Goal: Check status: Check status

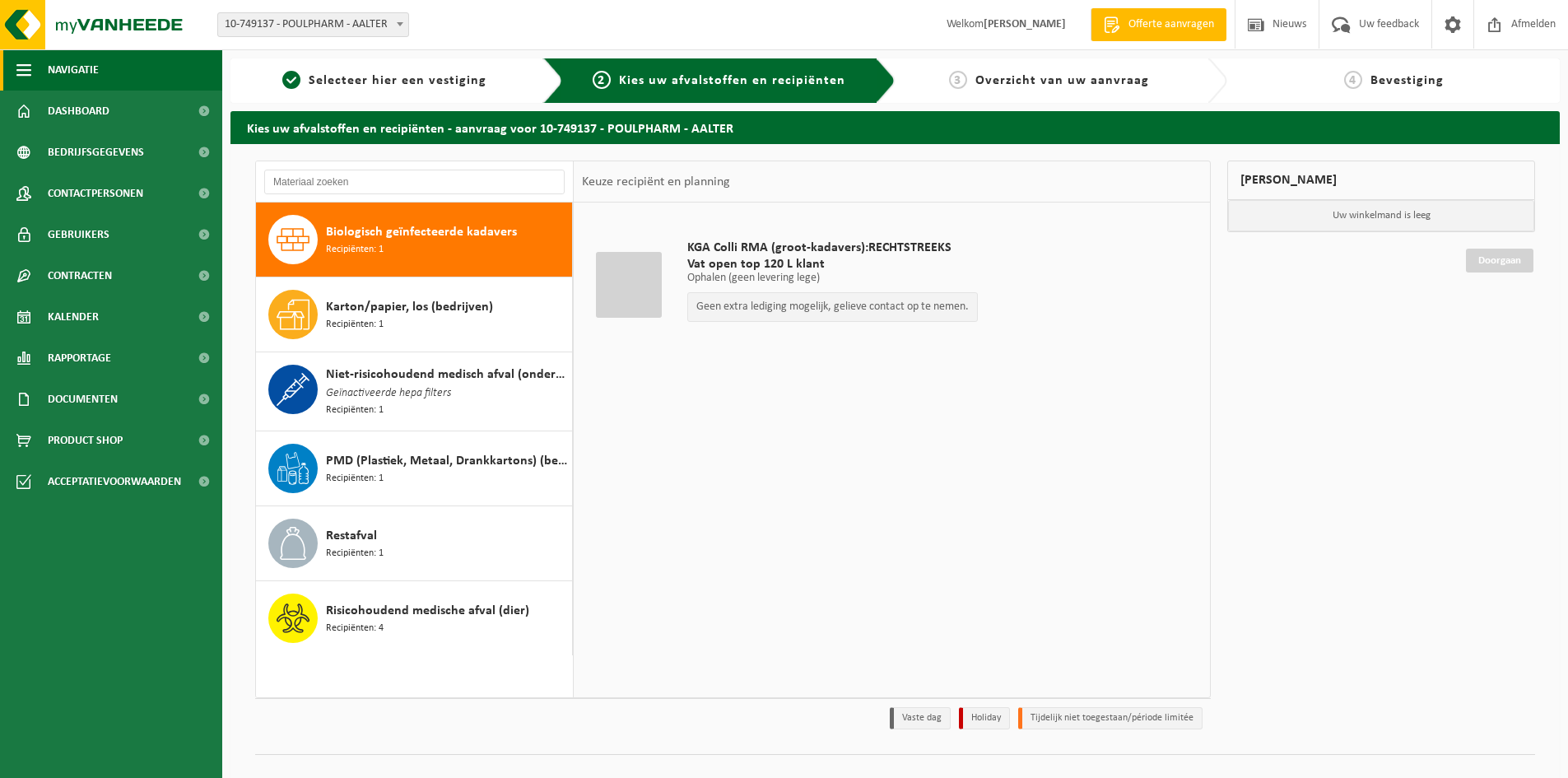
click at [91, 70] on span "Navigatie" at bounding box center [73, 69] width 51 height 41
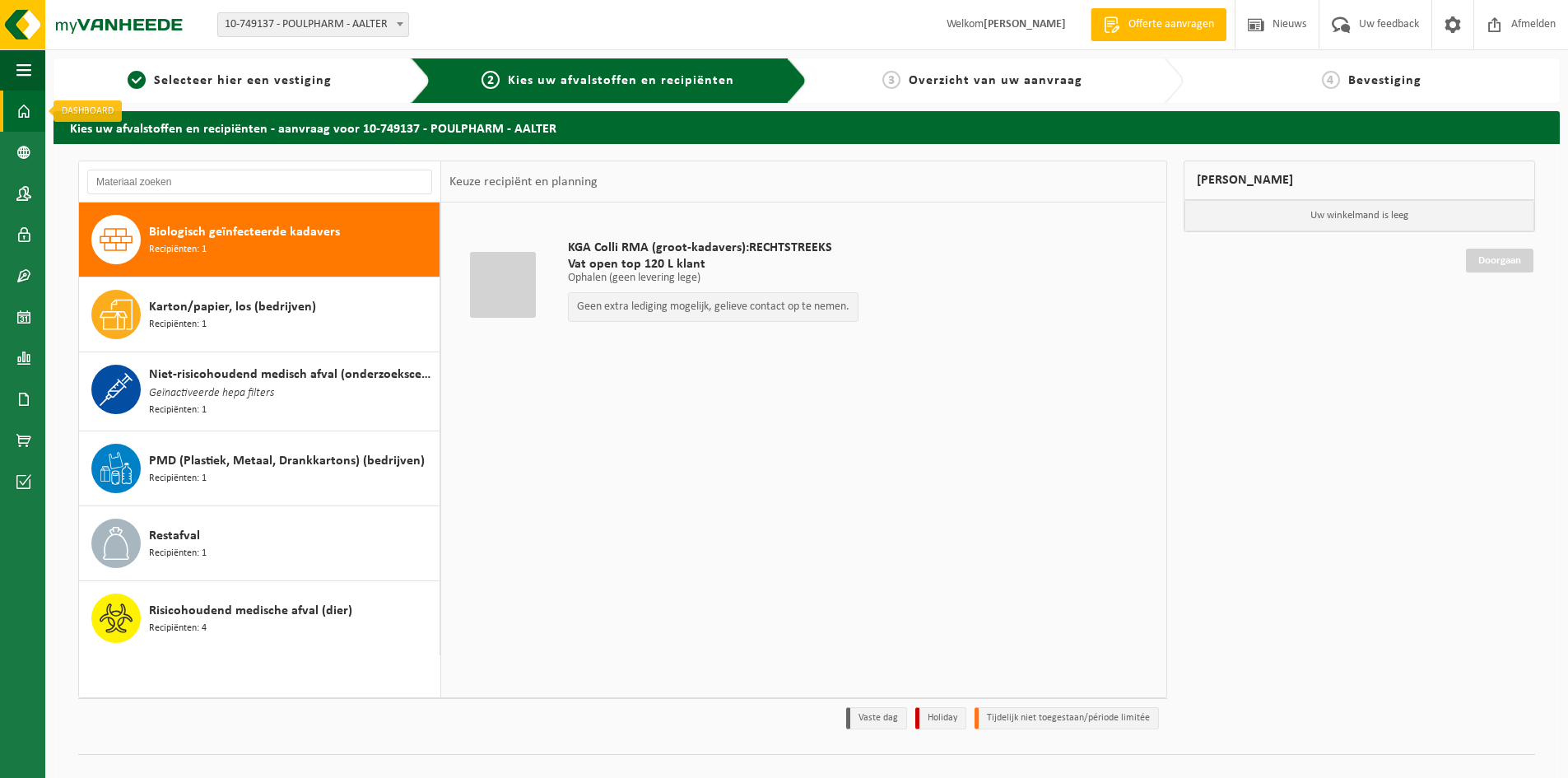
click at [37, 124] on link "Dashboard" at bounding box center [22, 111] width 45 height 41
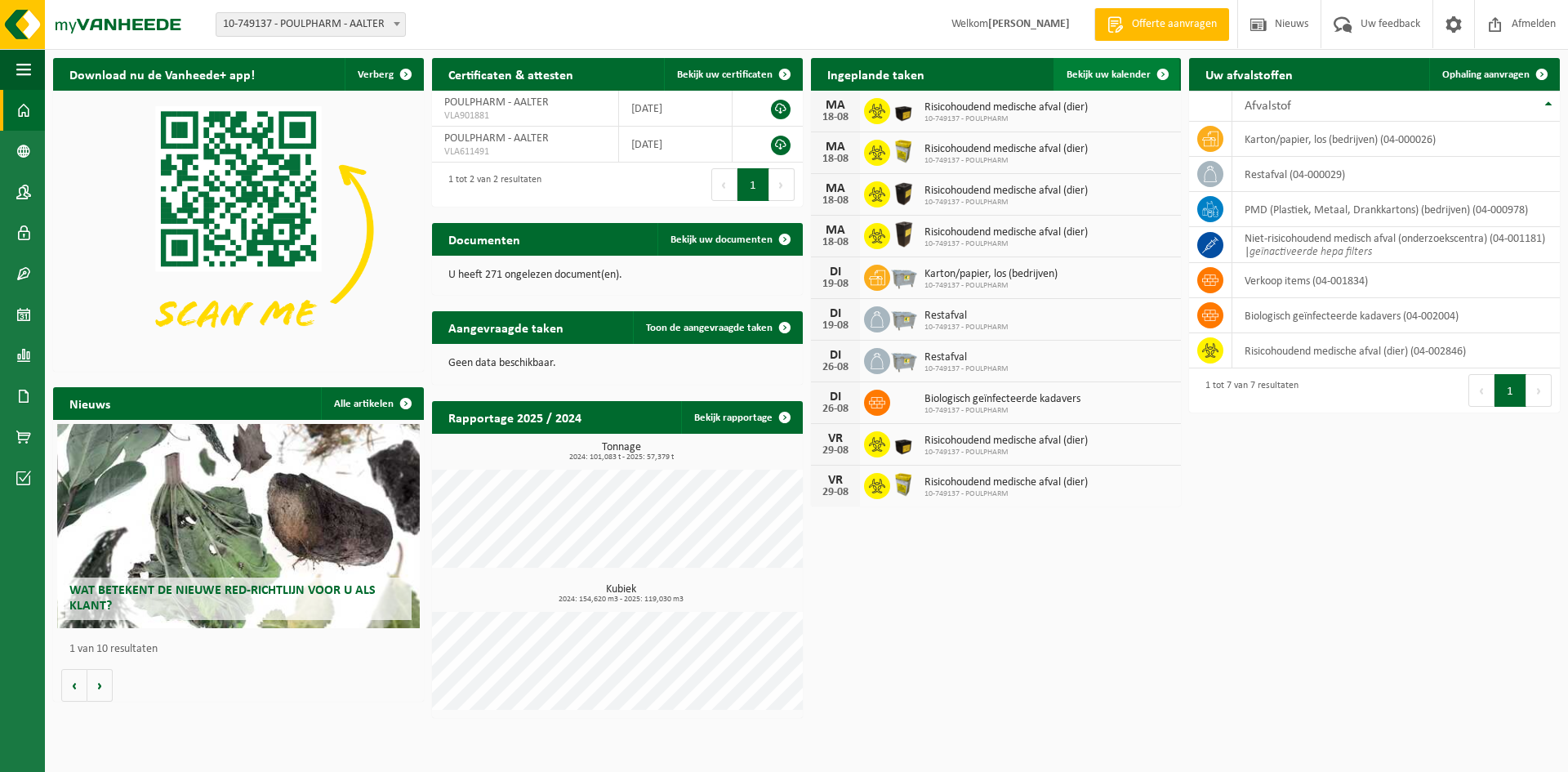
click at [1133, 79] on span "Bekijk uw kalender" at bounding box center [1109, 75] width 84 height 10
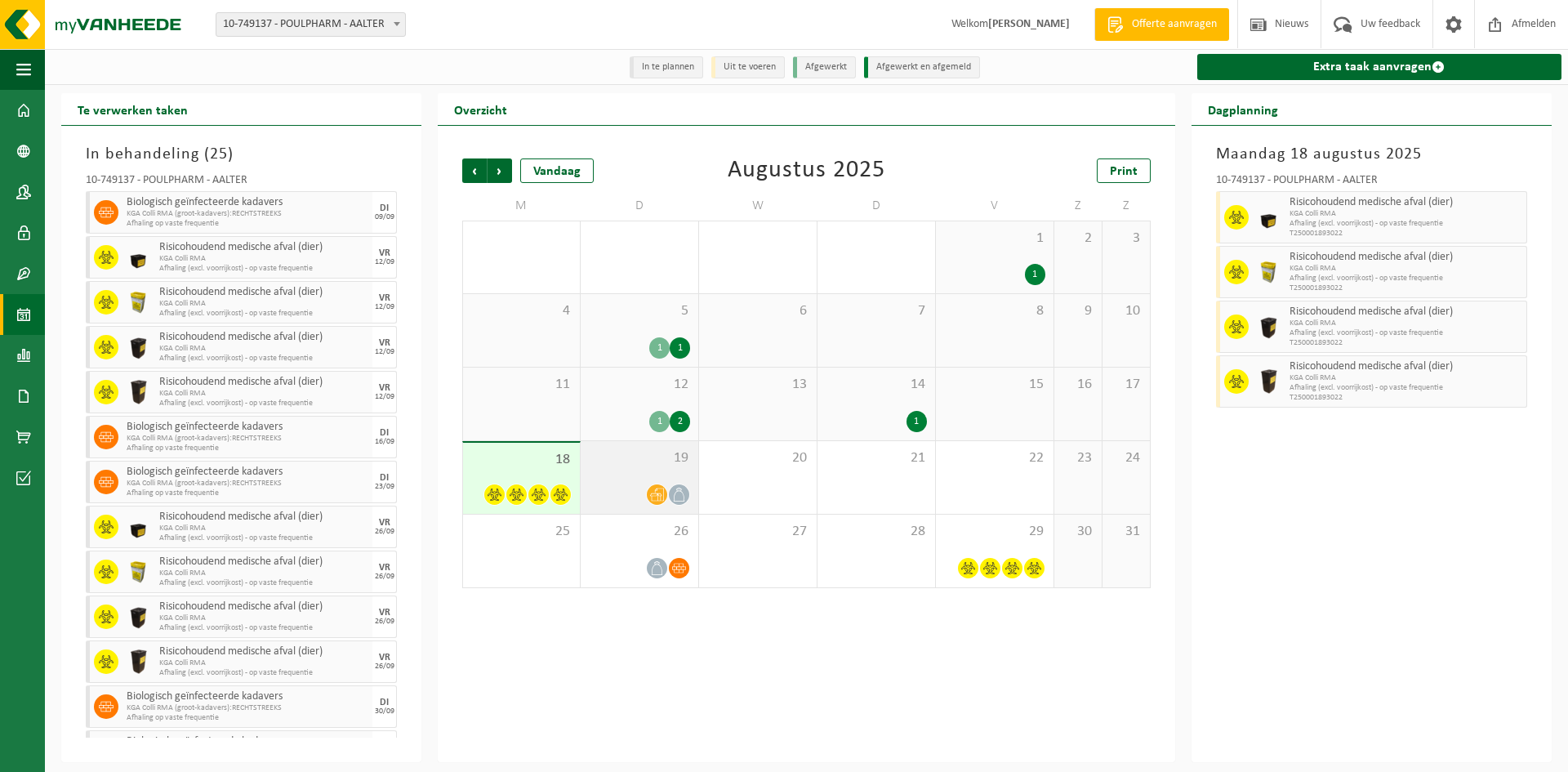
click at [621, 488] on div at bounding box center [640, 494] width 101 height 22
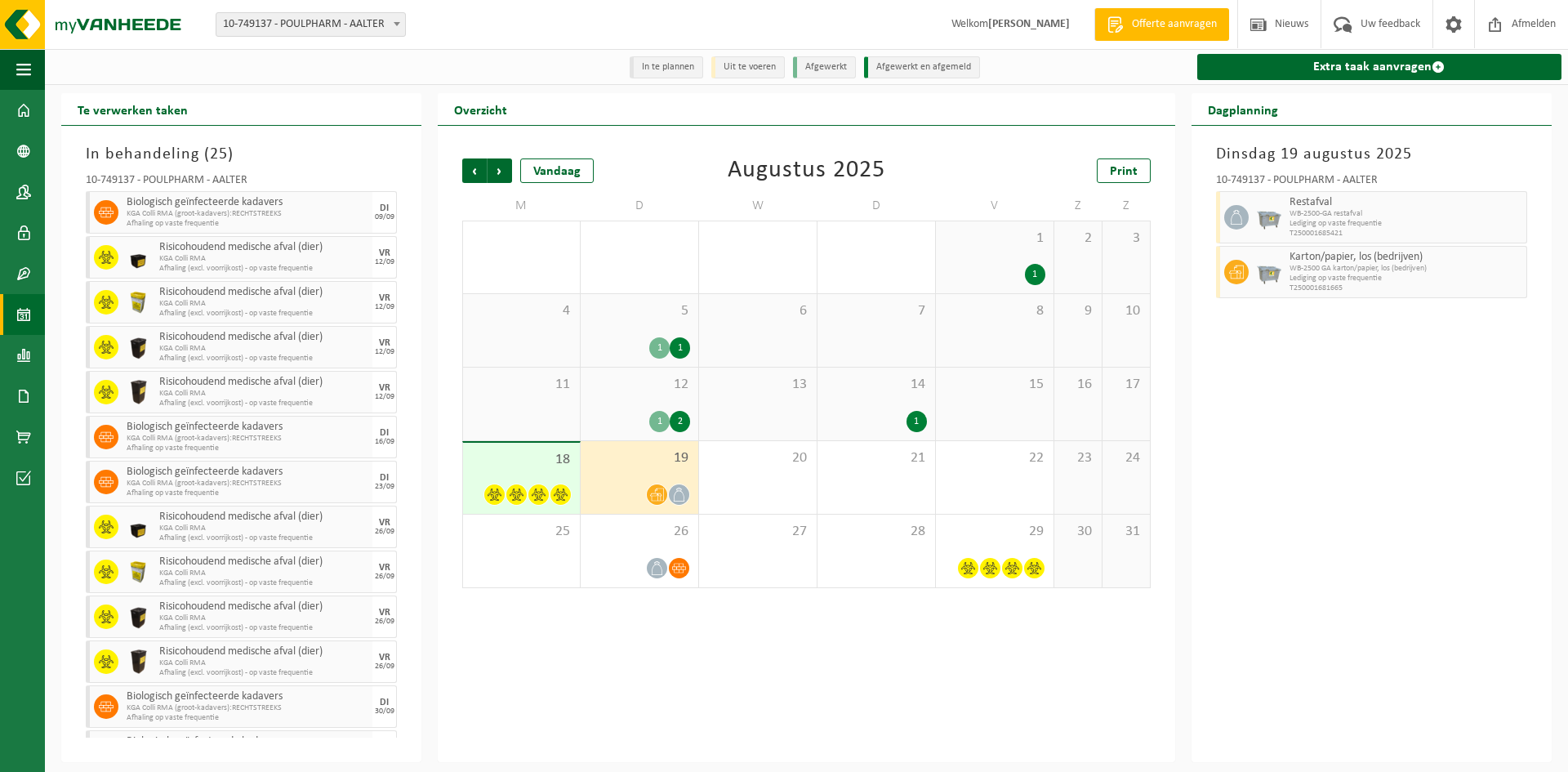
click at [623, 420] on div "1 2" at bounding box center [640, 421] width 101 height 21
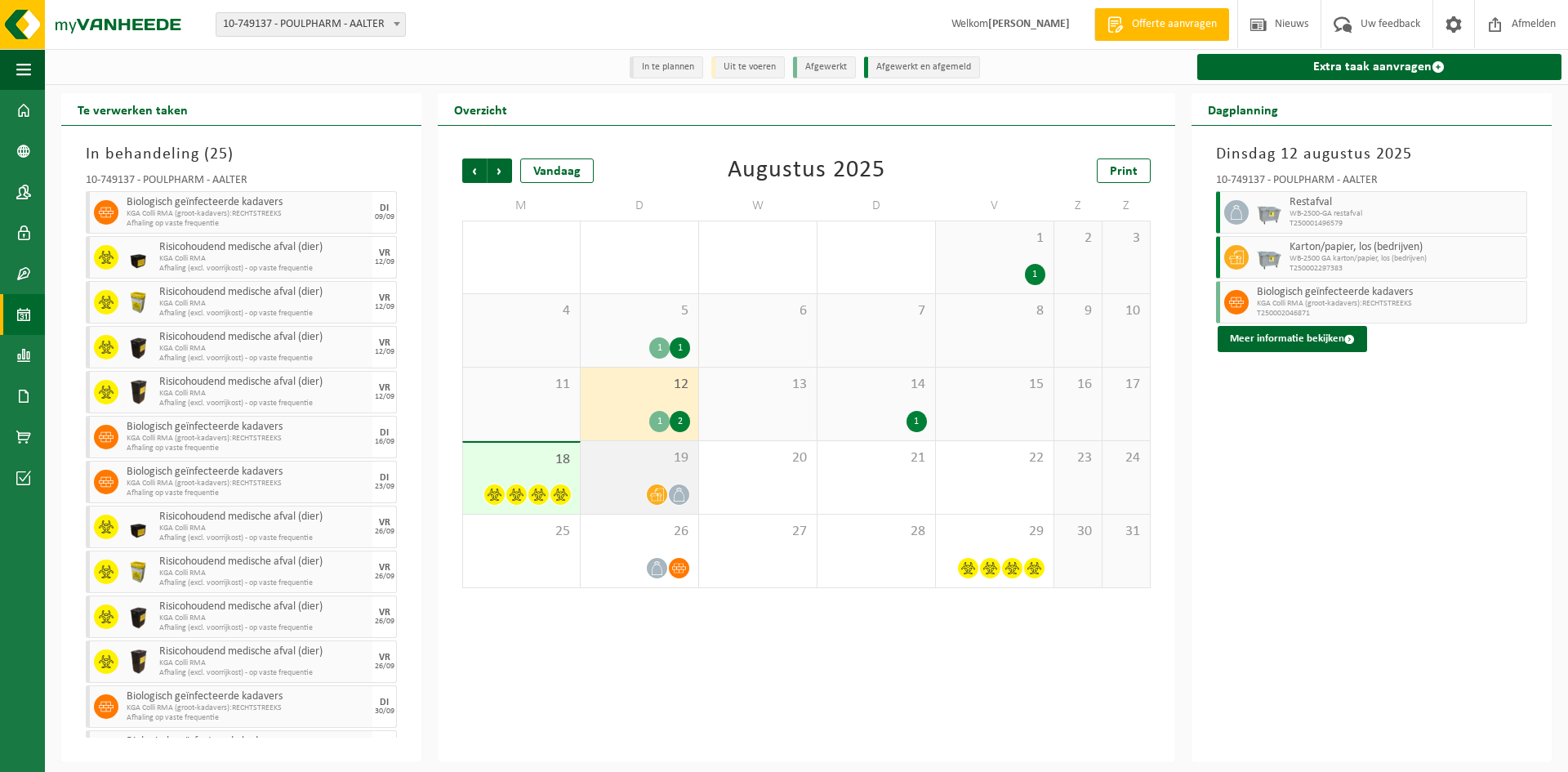
click at [625, 458] on span "19" at bounding box center [640, 458] width 101 height 18
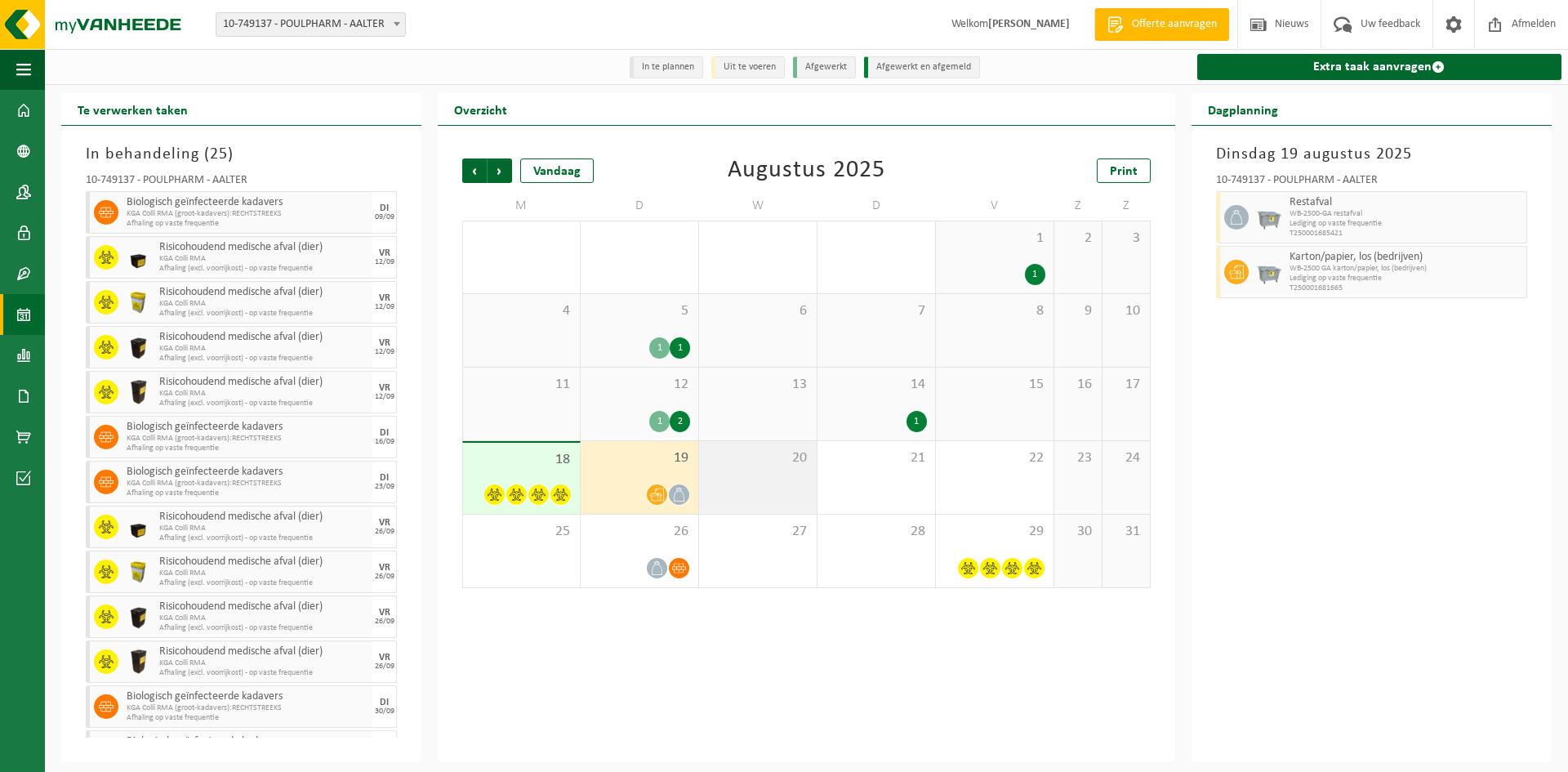
click at [746, 495] on div "20" at bounding box center [757, 476] width 118 height 72
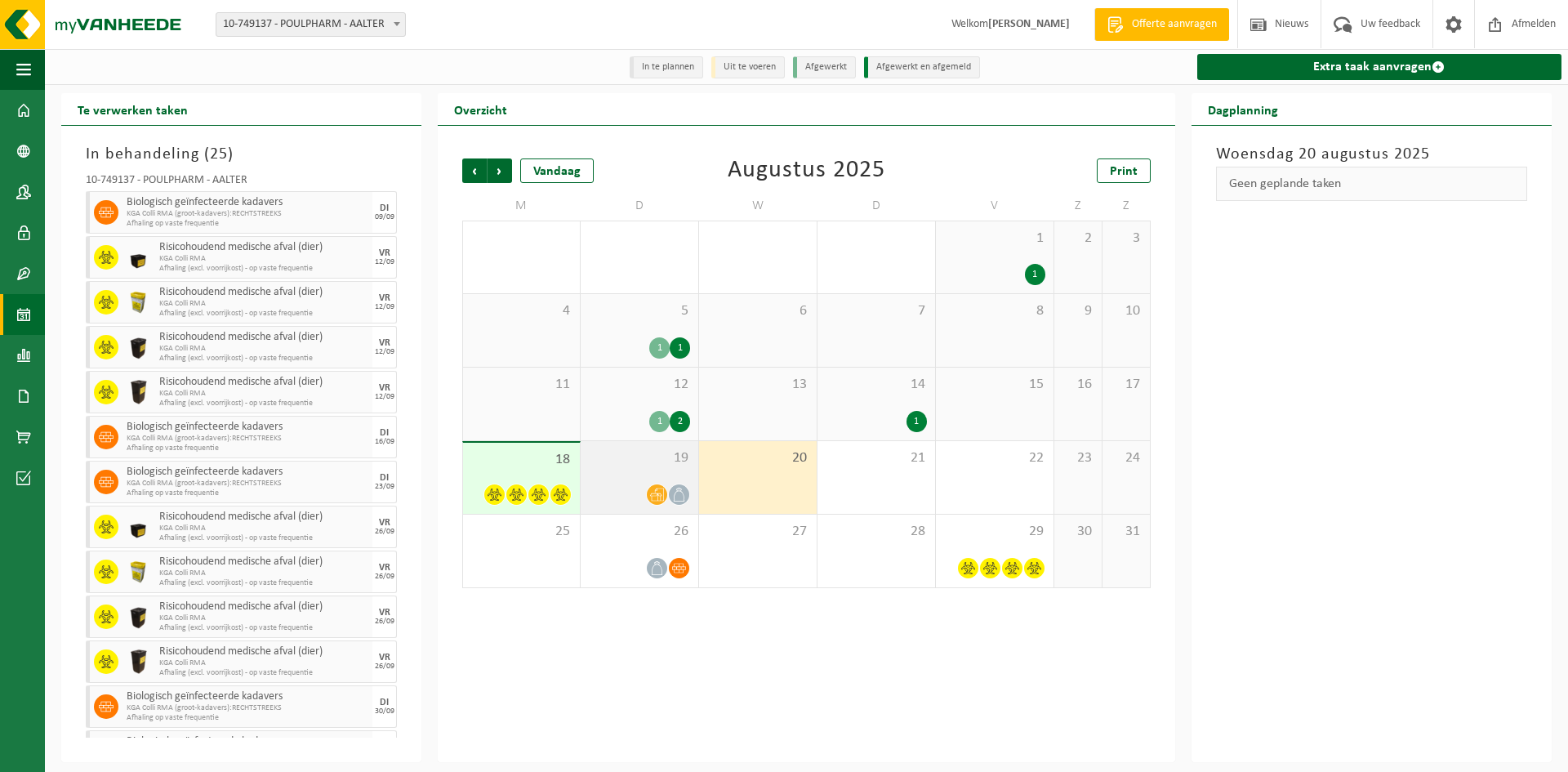
click at [613, 480] on div "19" at bounding box center [640, 476] width 118 height 72
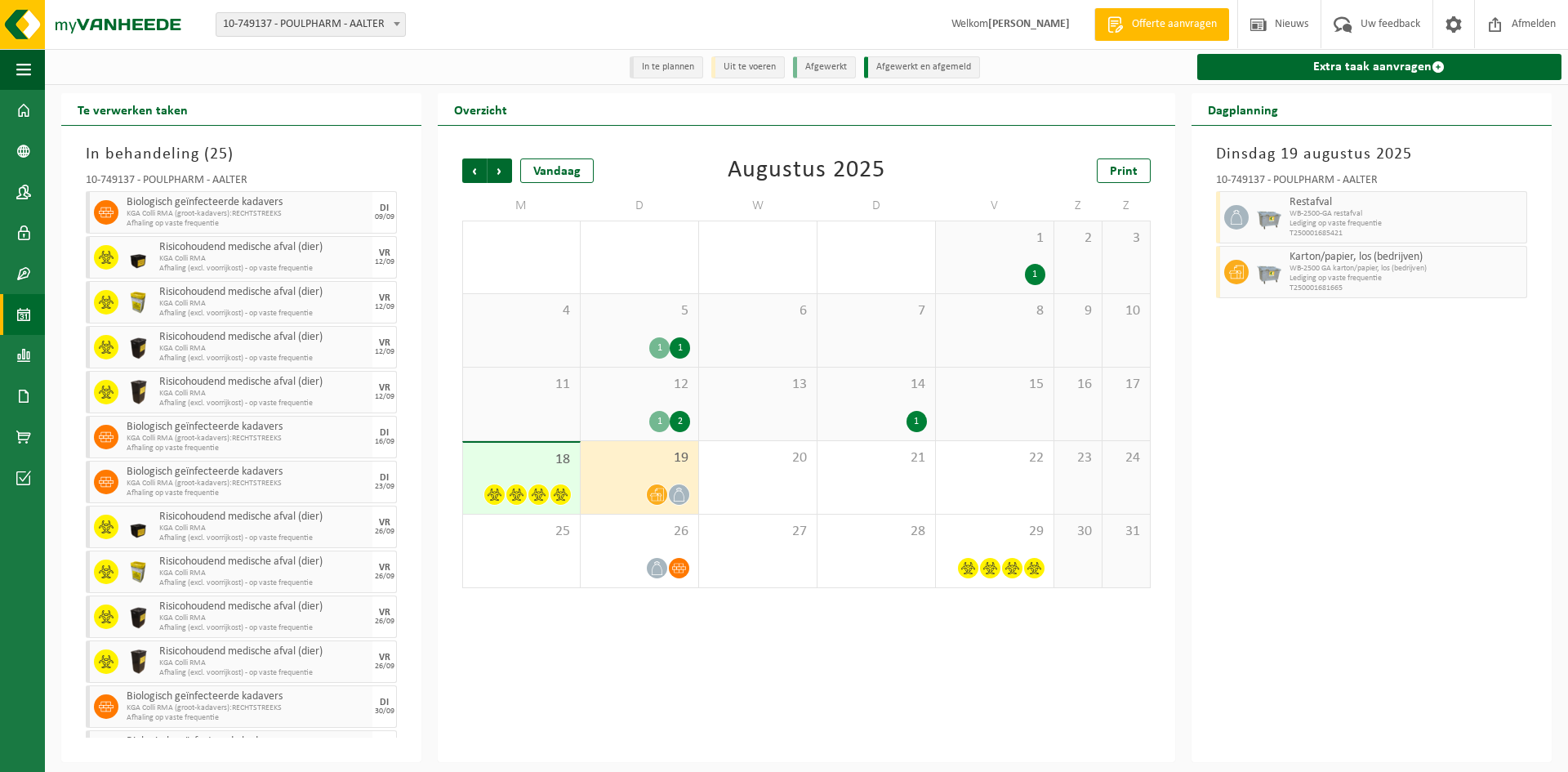
click at [490, 479] on div "18" at bounding box center [522, 477] width 117 height 71
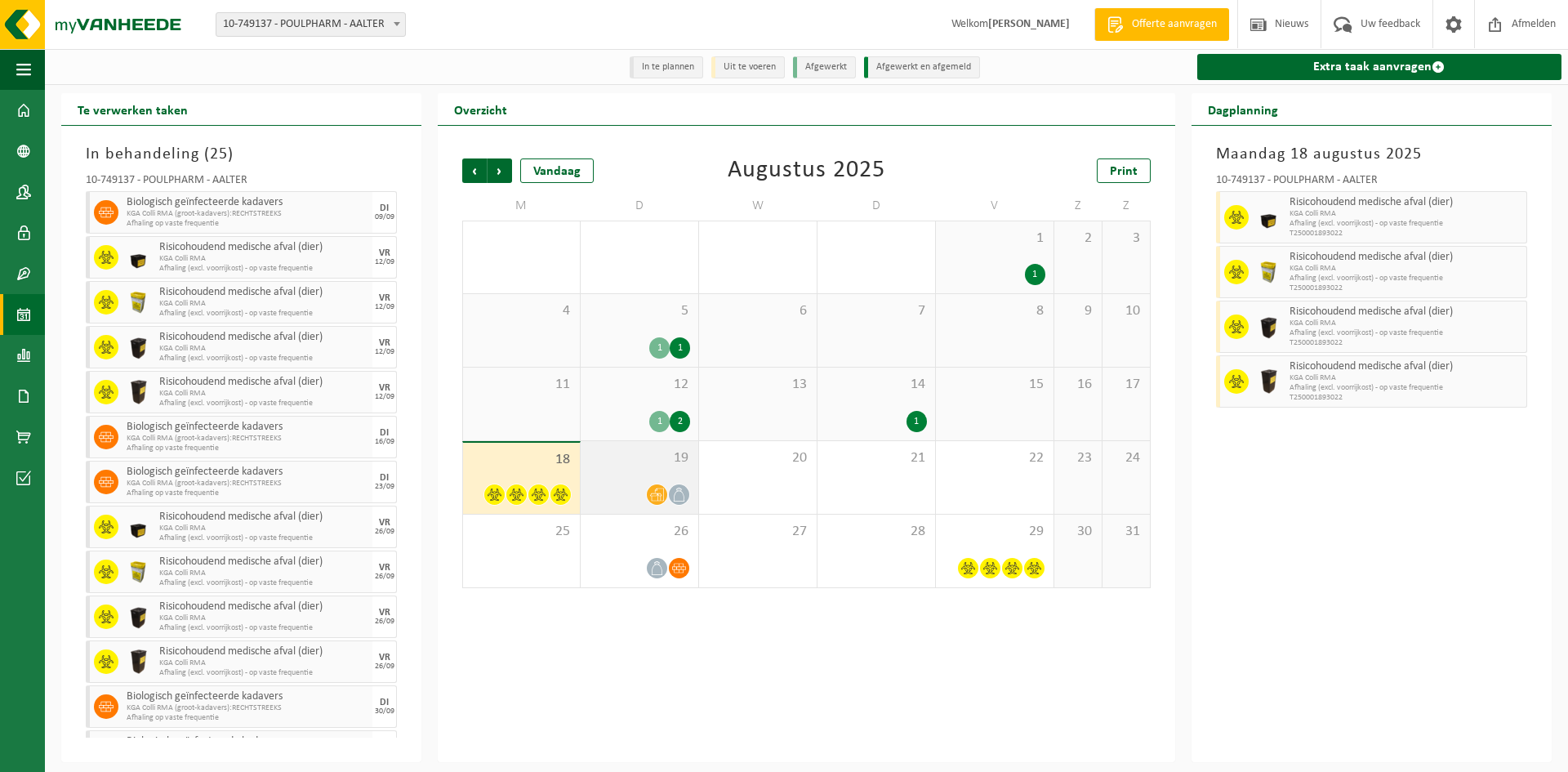
click at [638, 474] on div "19" at bounding box center [640, 476] width 118 height 72
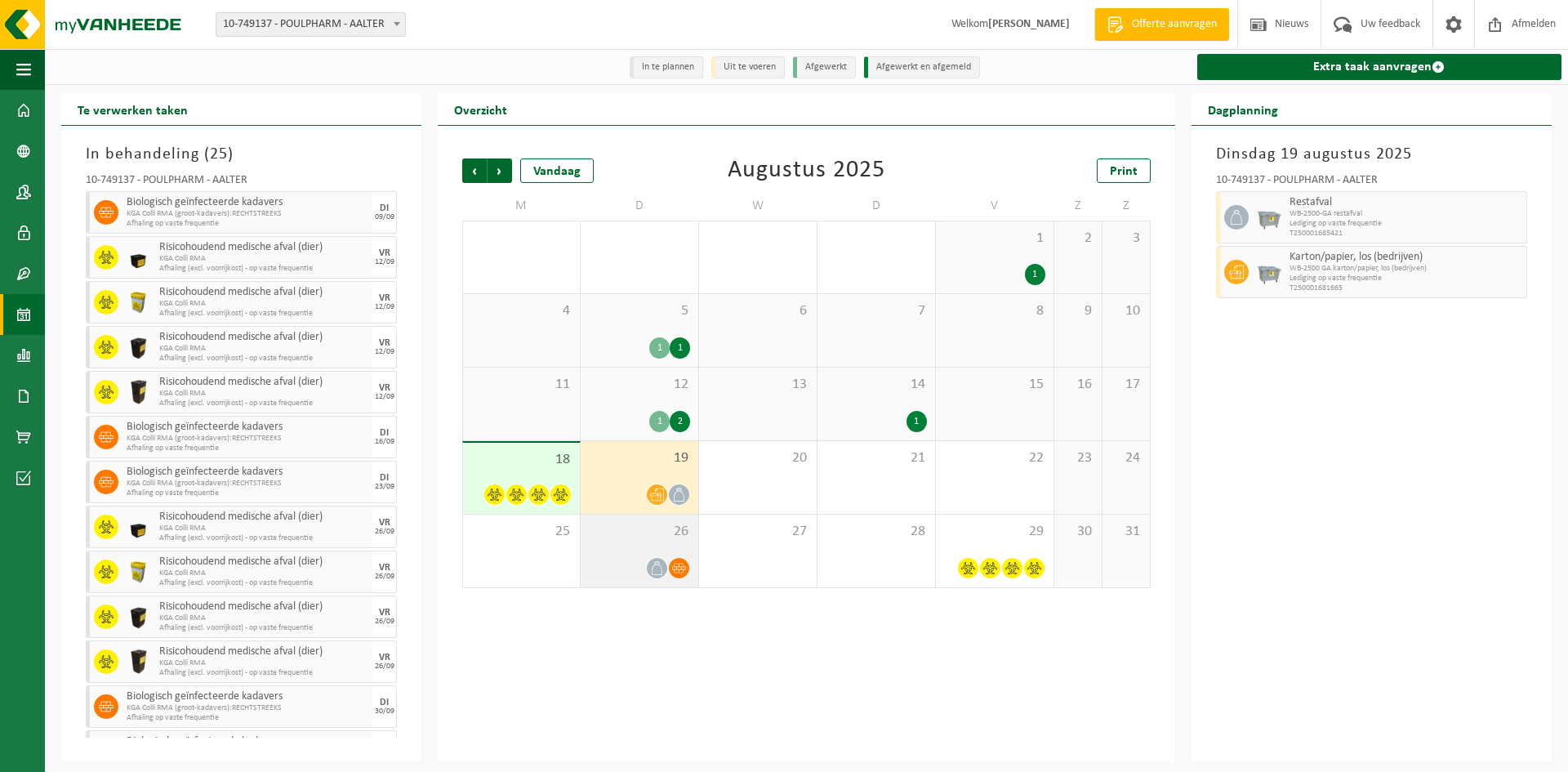
click at [599, 574] on div at bounding box center [640, 567] width 101 height 22
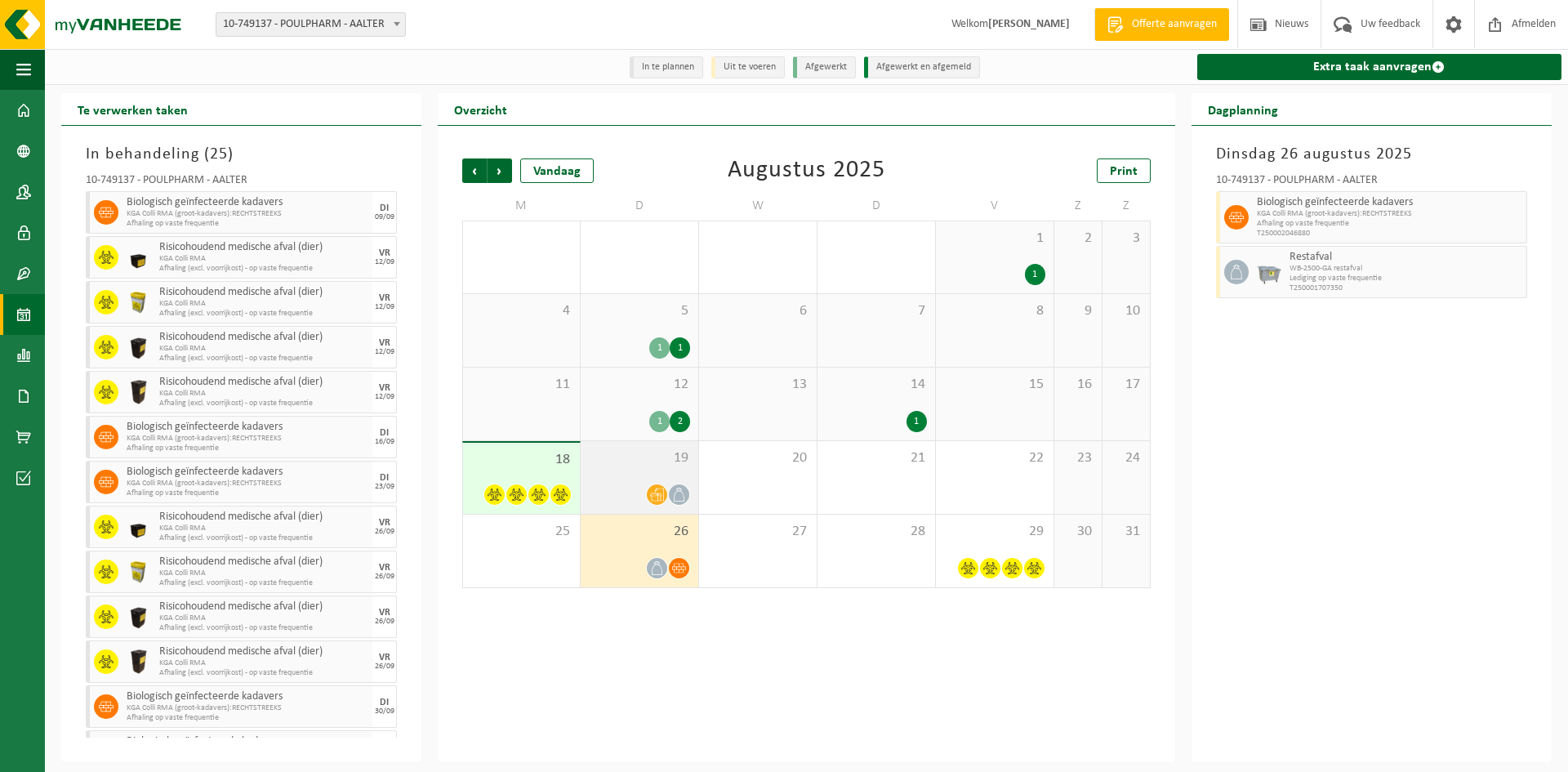
click at [613, 492] on div at bounding box center [640, 494] width 101 height 22
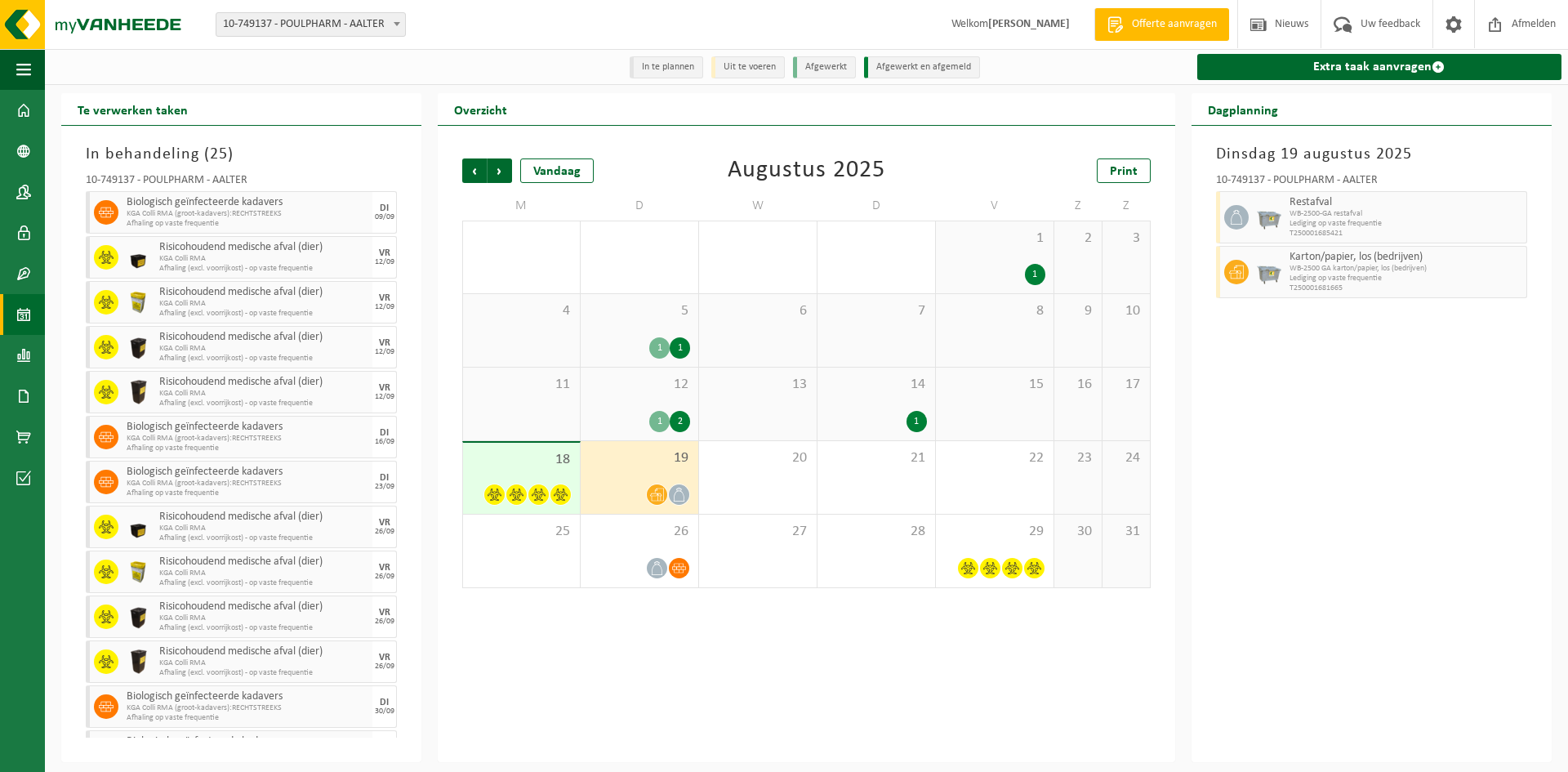
click at [657, 395] on div "12 1 2" at bounding box center [640, 403] width 118 height 72
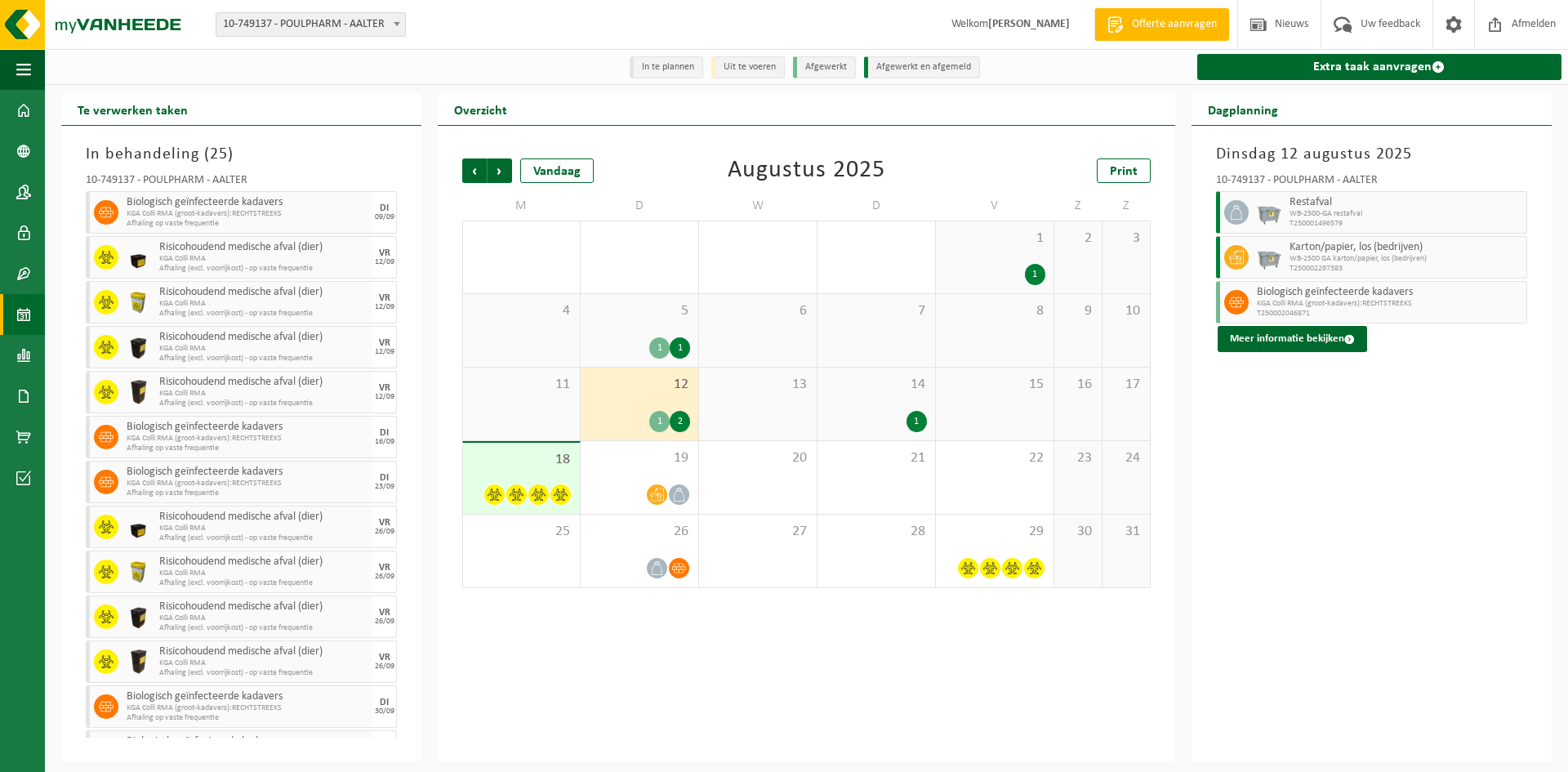
click at [858, 392] on span "14" at bounding box center [876, 385] width 101 height 18
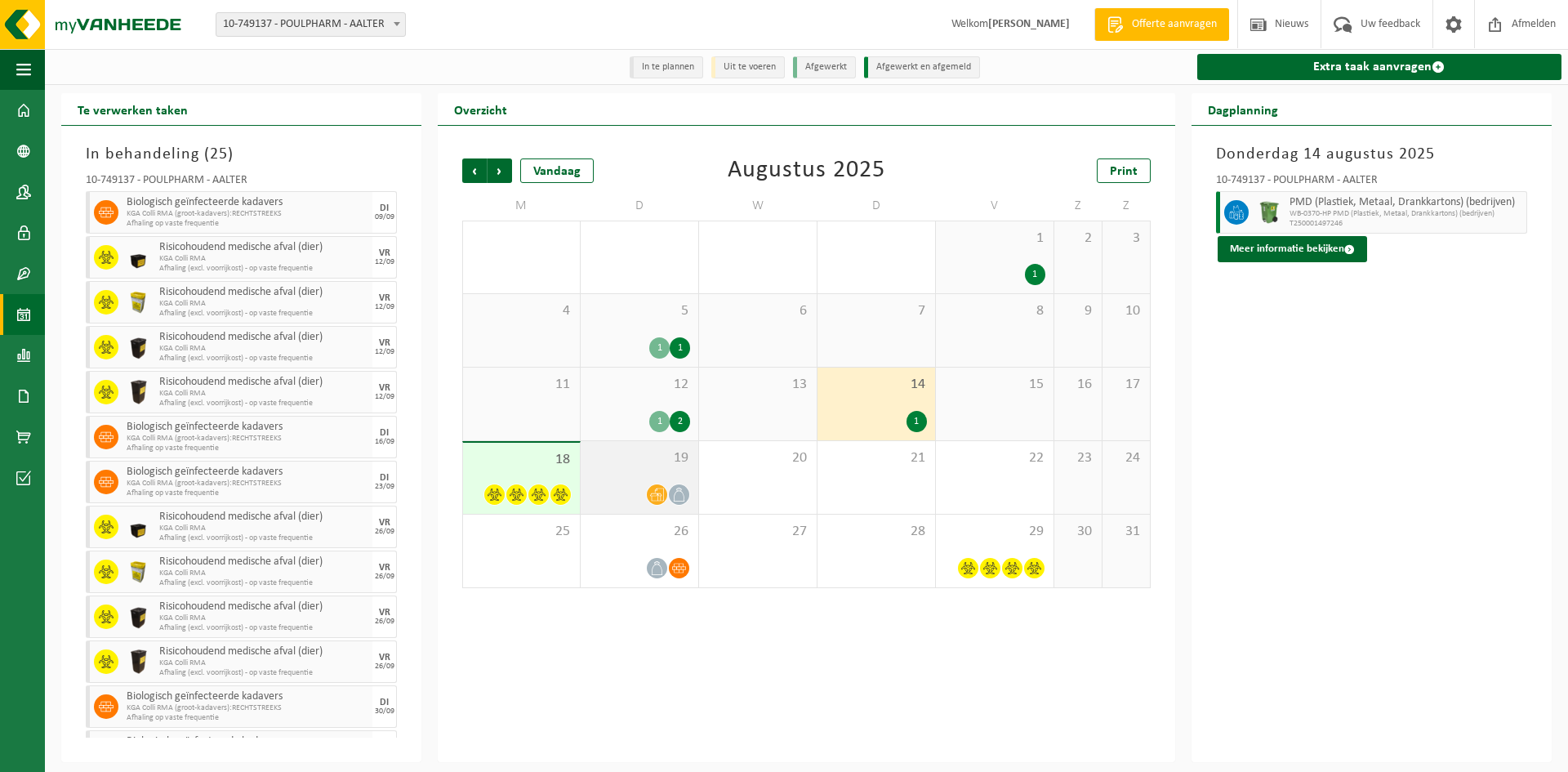
click at [585, 464] on div "19" at bounding box center [640, 476] width 118 height 72
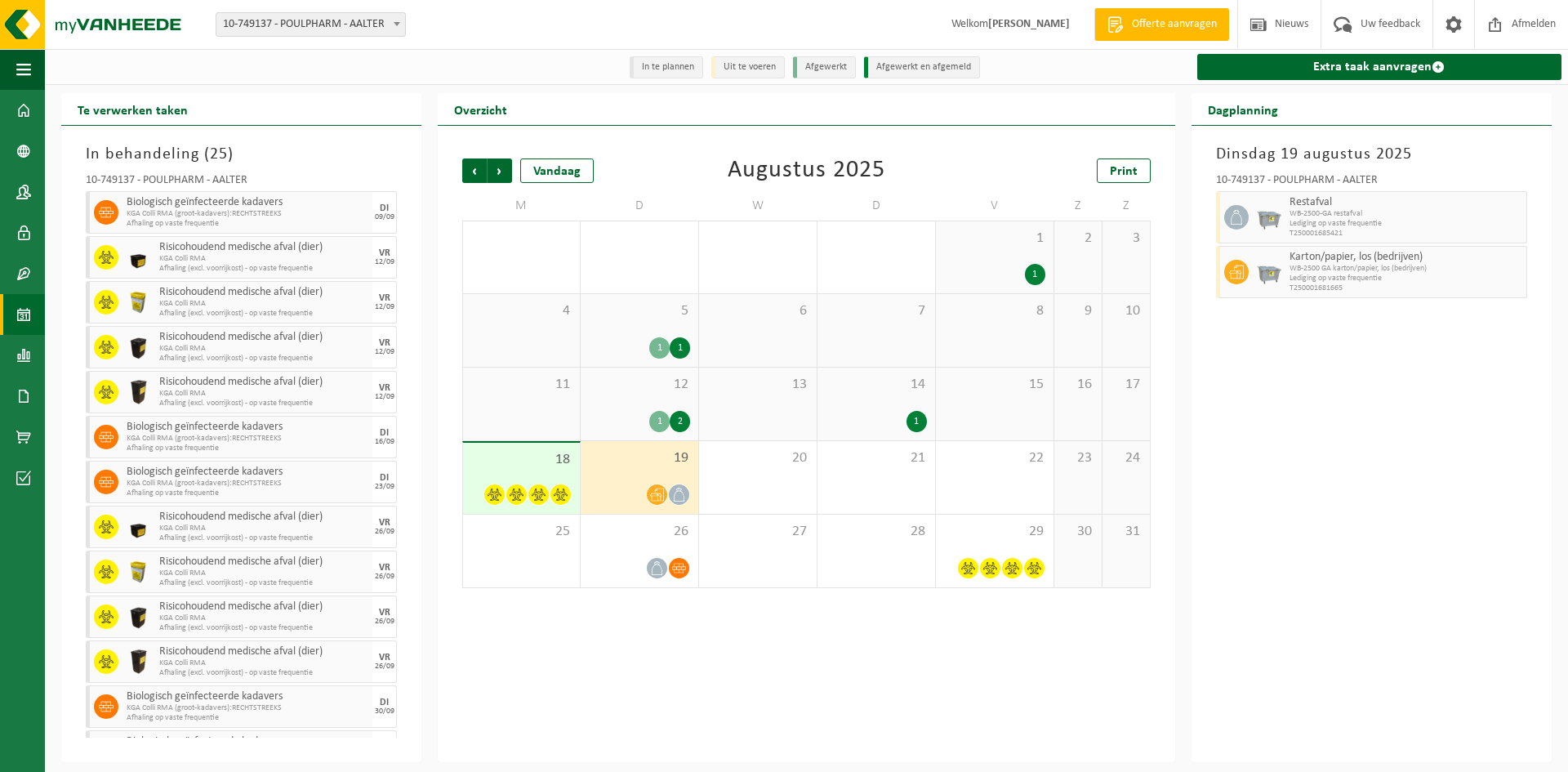
click at [853, 386] on span "14" at bounding box center [876, 385] width 101 height 18
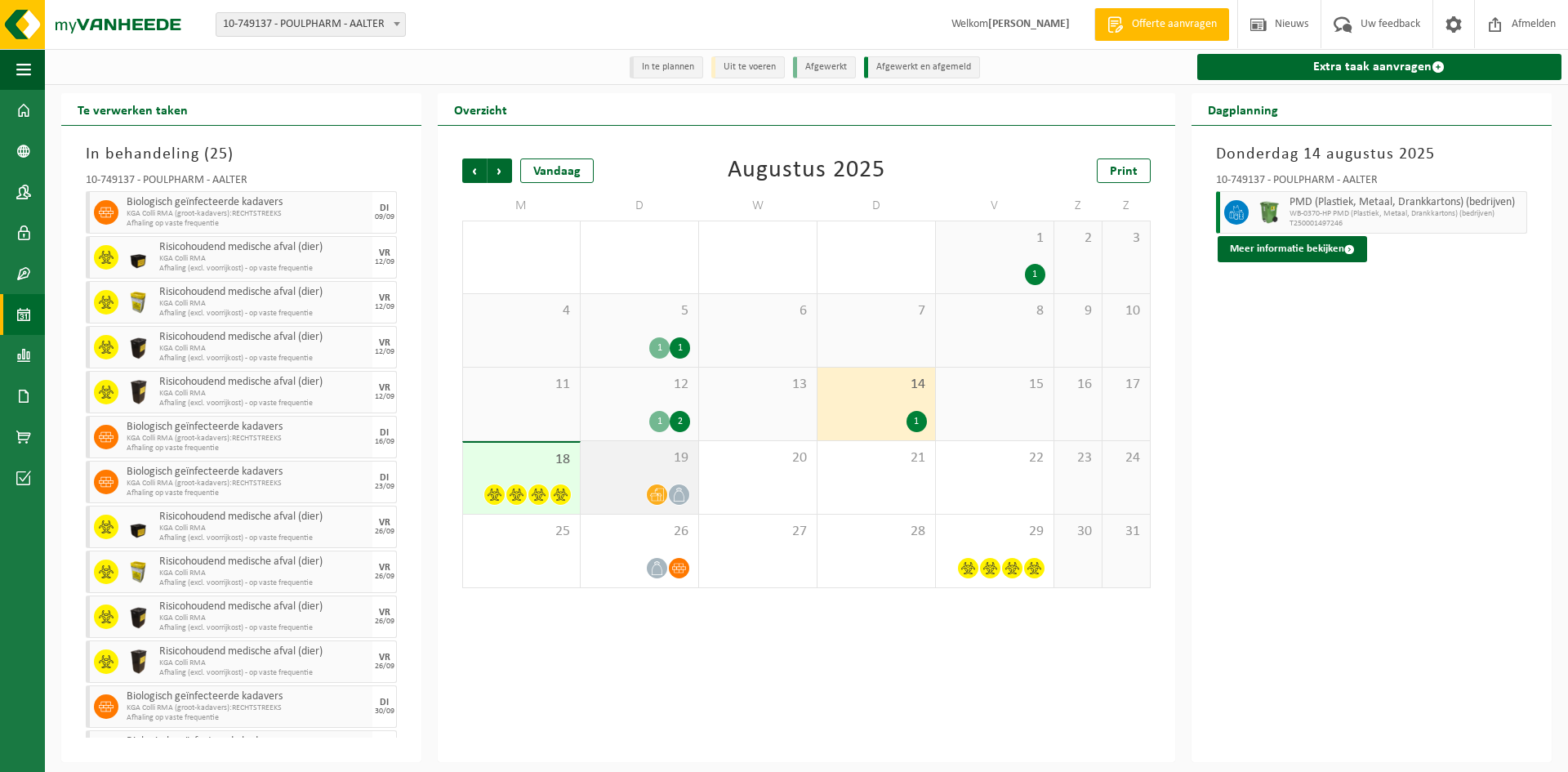
click at [606, 485] on div at bounding box center [640, 494] width 101 height 22
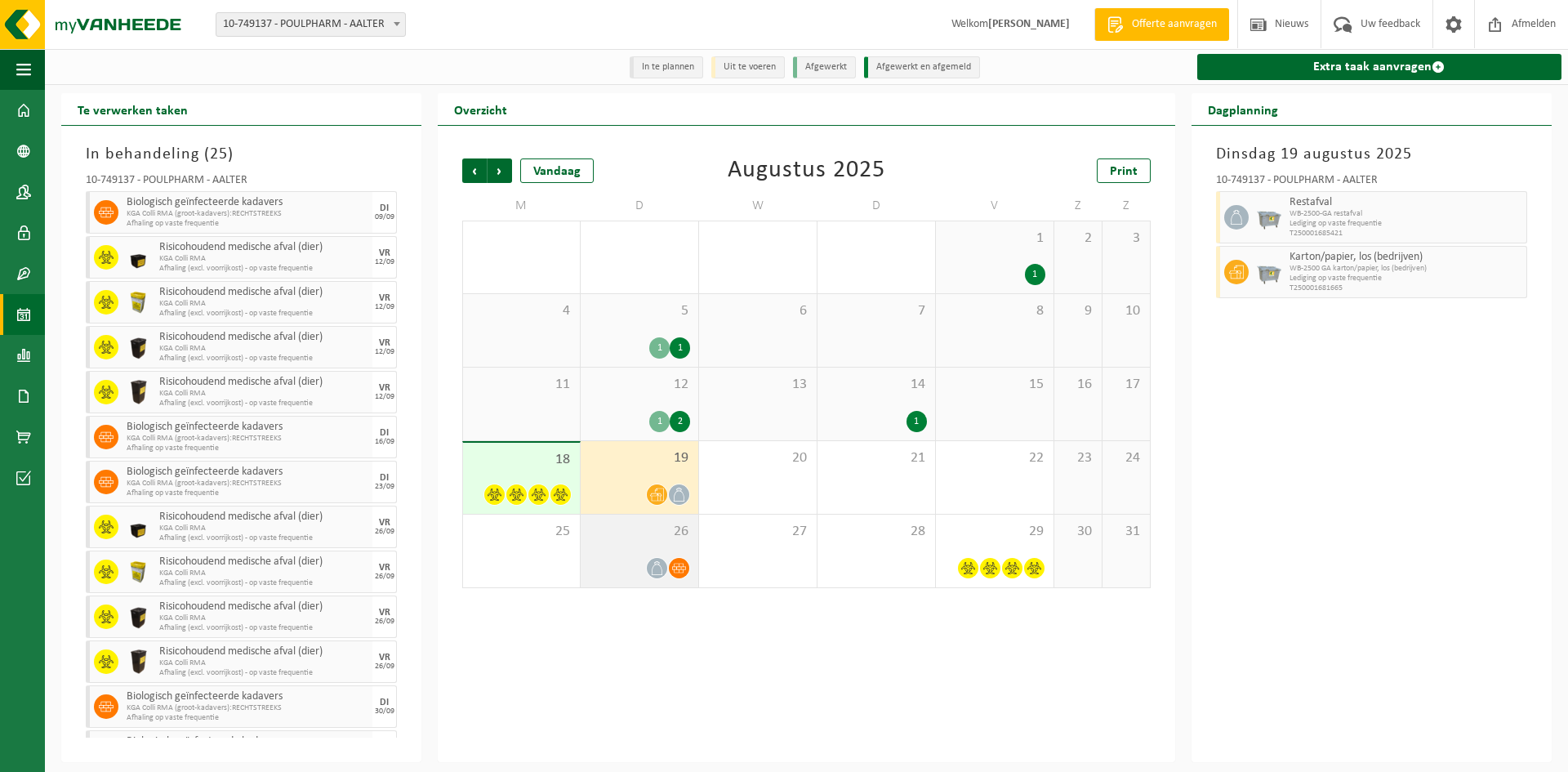
click at [650, 543] on div "26" at bounding box center [640, 550] width 118 height 72
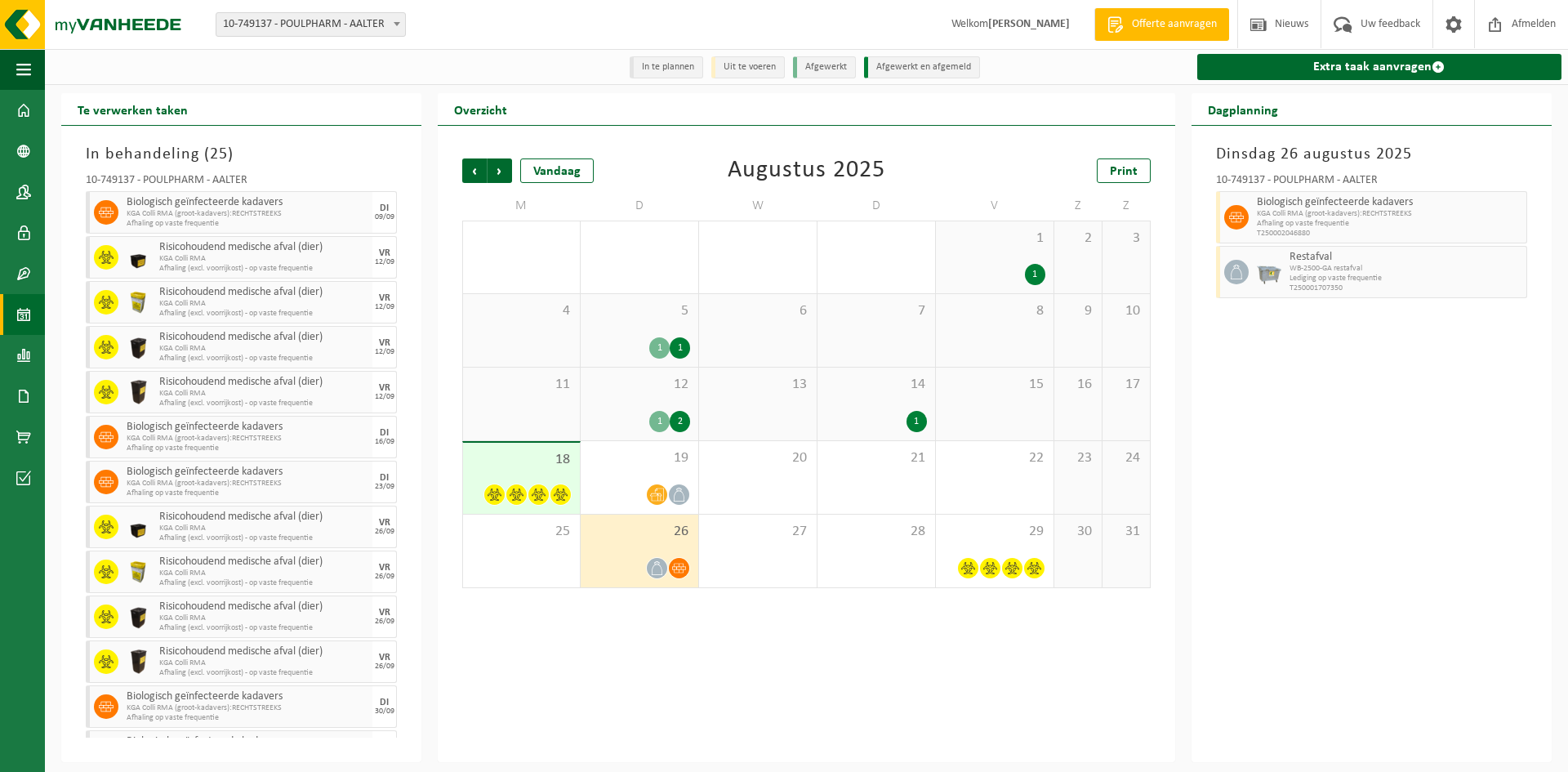
click at [878, 399] on div "14 1" at bounding box center [876, 403] width 118 height 72
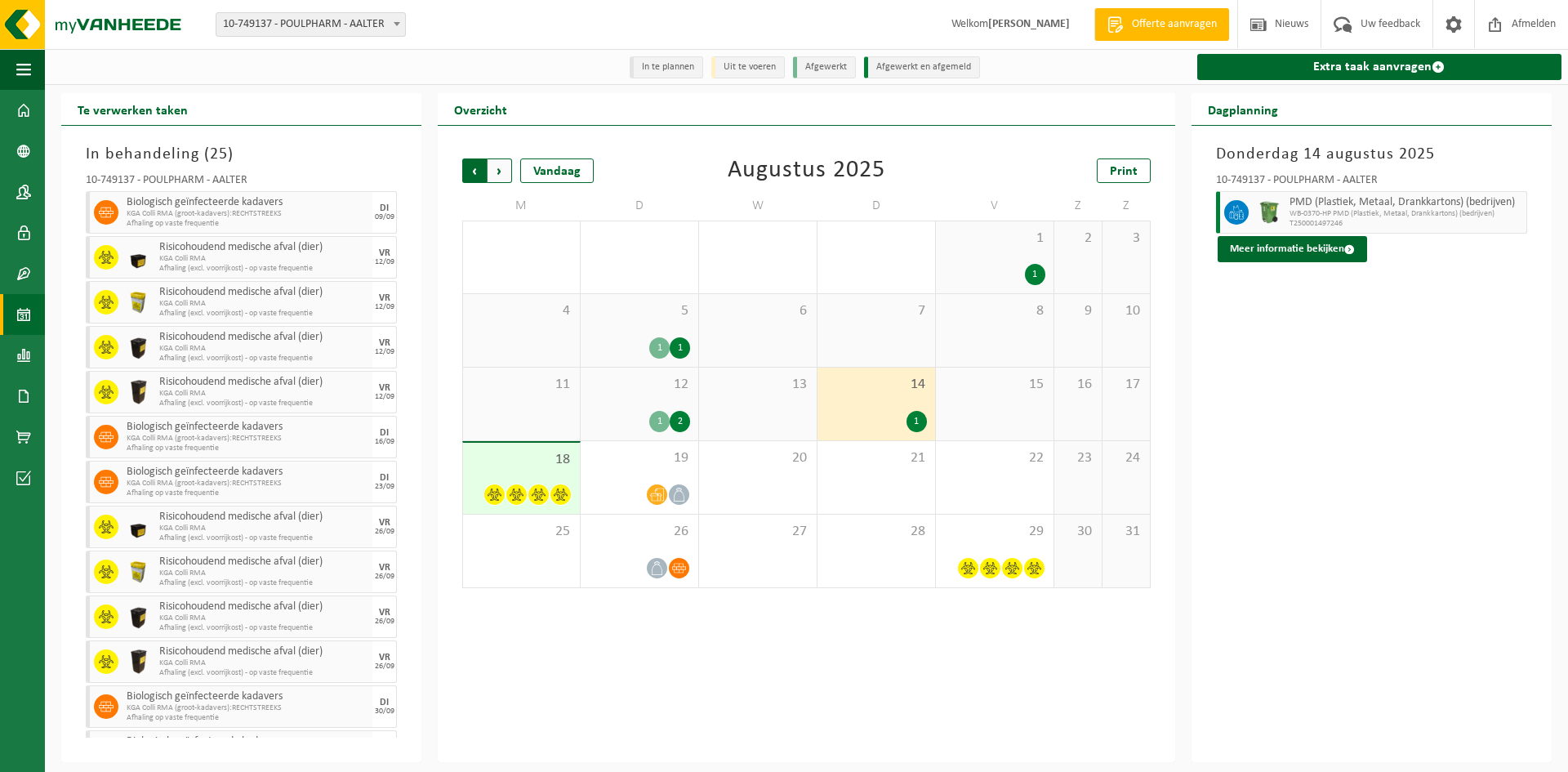
click at [491, 166] on span "Volgende" at bounding box center [500, 171] width 24 height 24
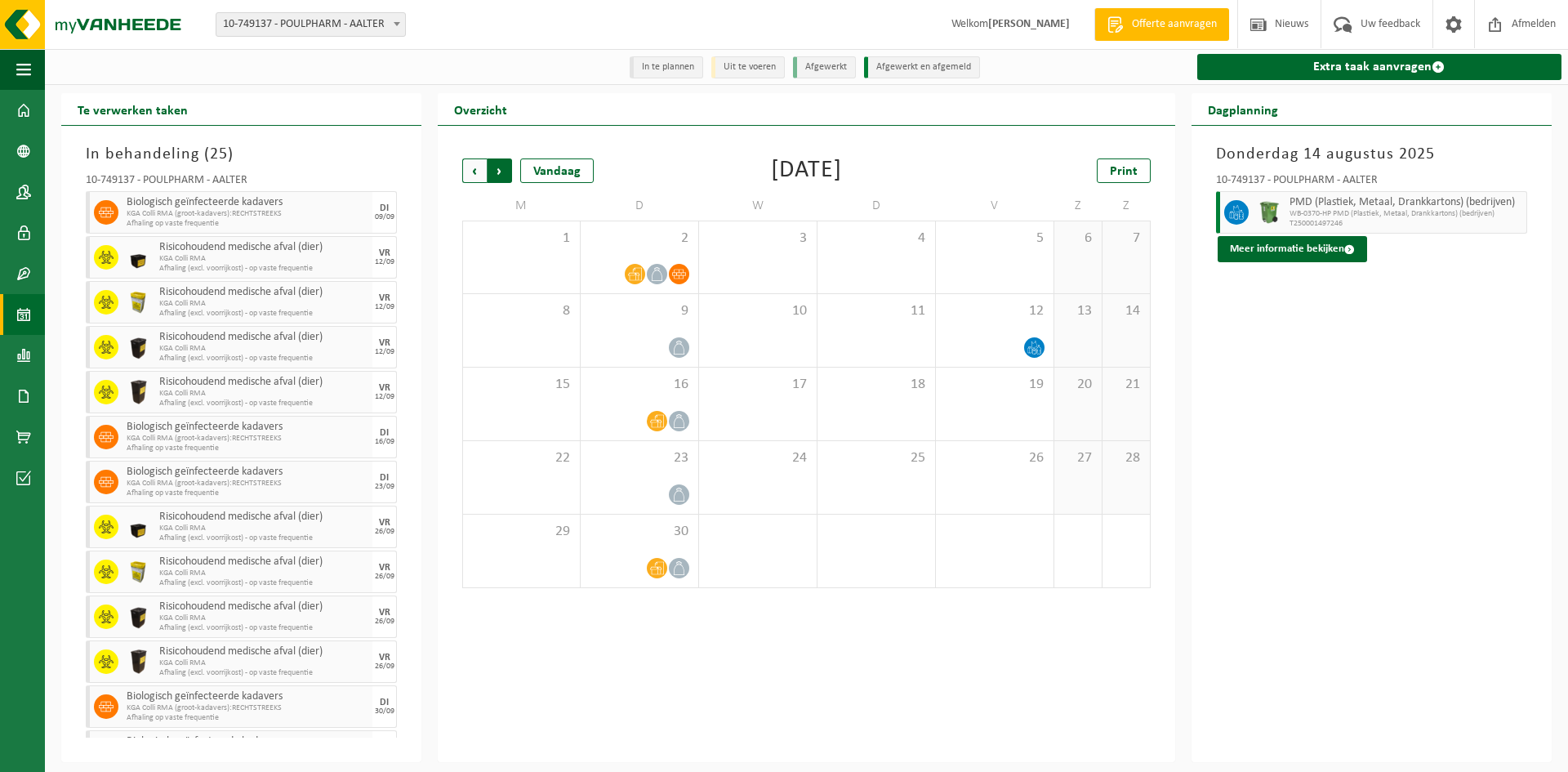
click at [465, 176] on span "Vorige" at bounding box center [475, 171] width 24 height 24
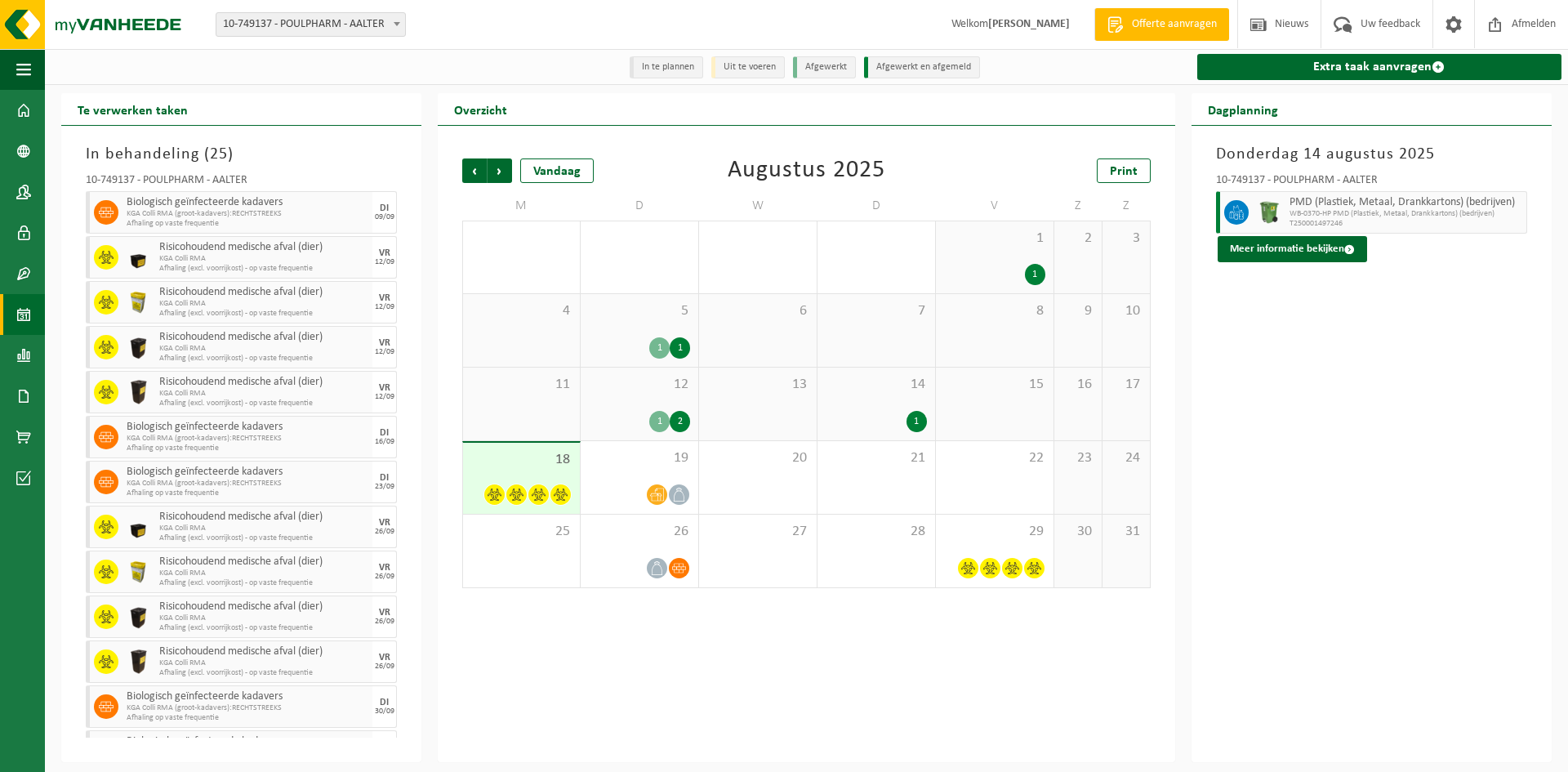
click at [607, 413] on div "1 2" at bounding box center [640, 421] width 101 height 21
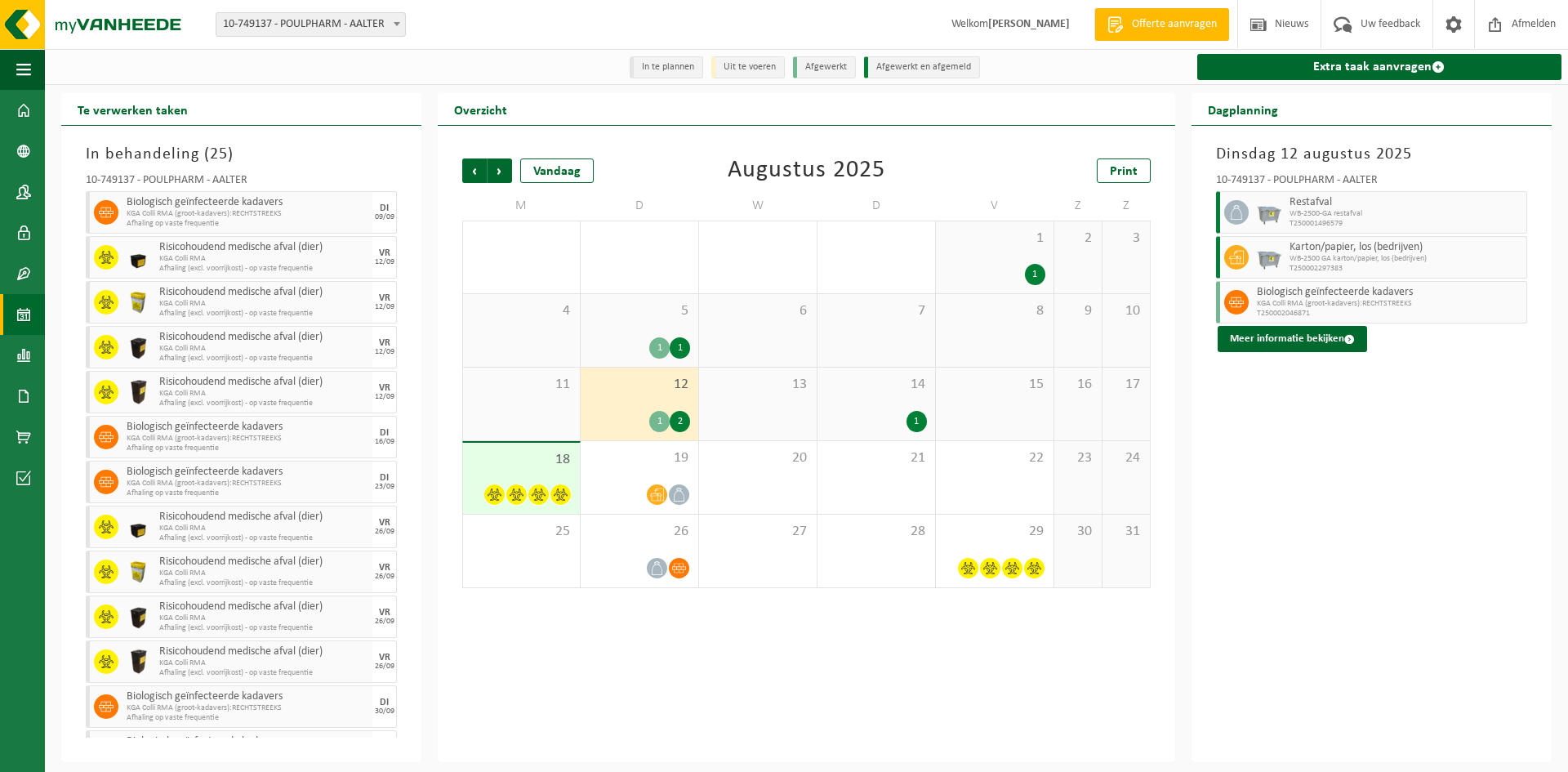
click at [839, 402] on div "14 1" at bounding box center [876, 403] width 118 height 72
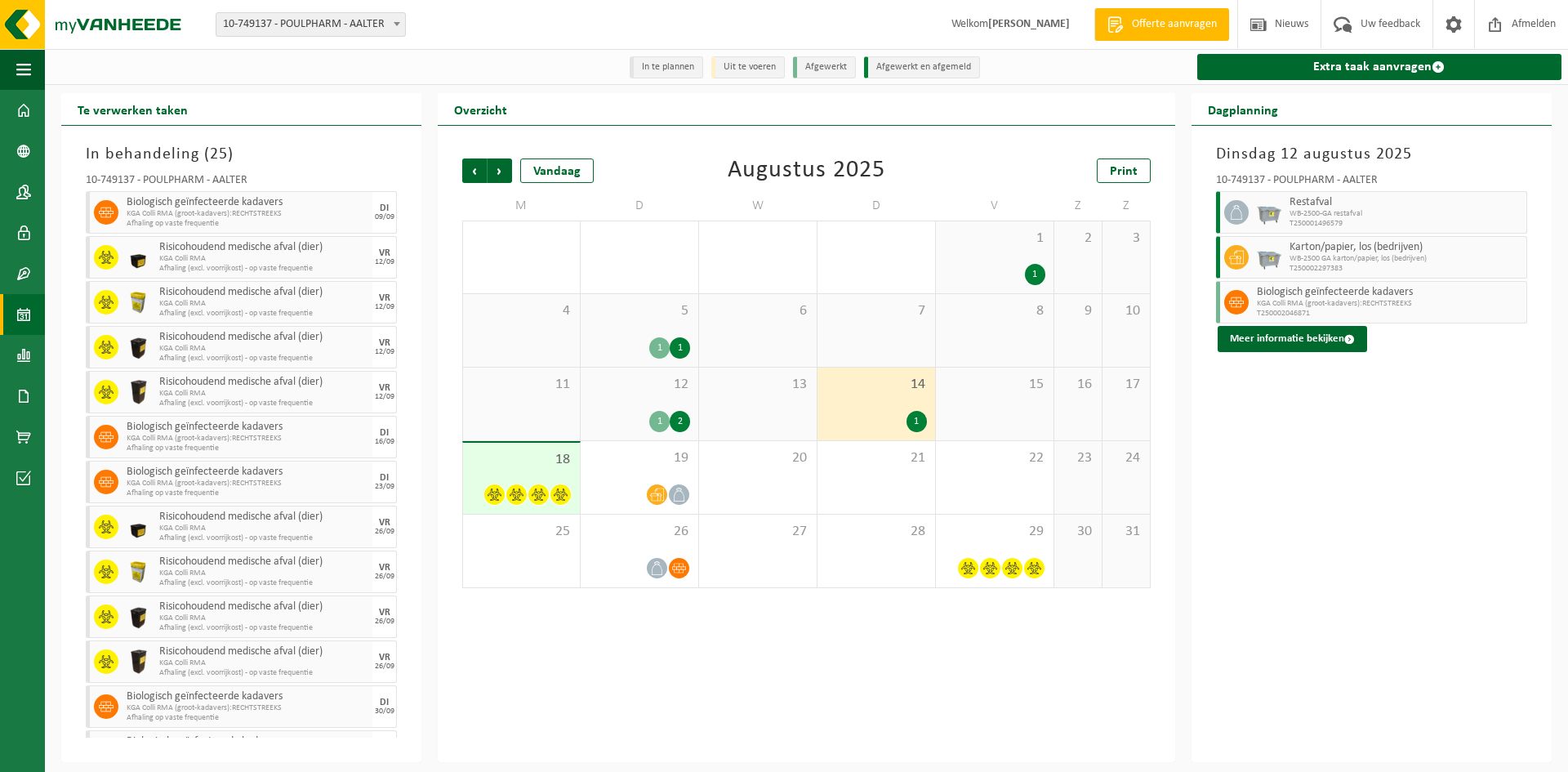
click at [848, 415] on div "1" at bounding box center [876, 421] width 101 height 21
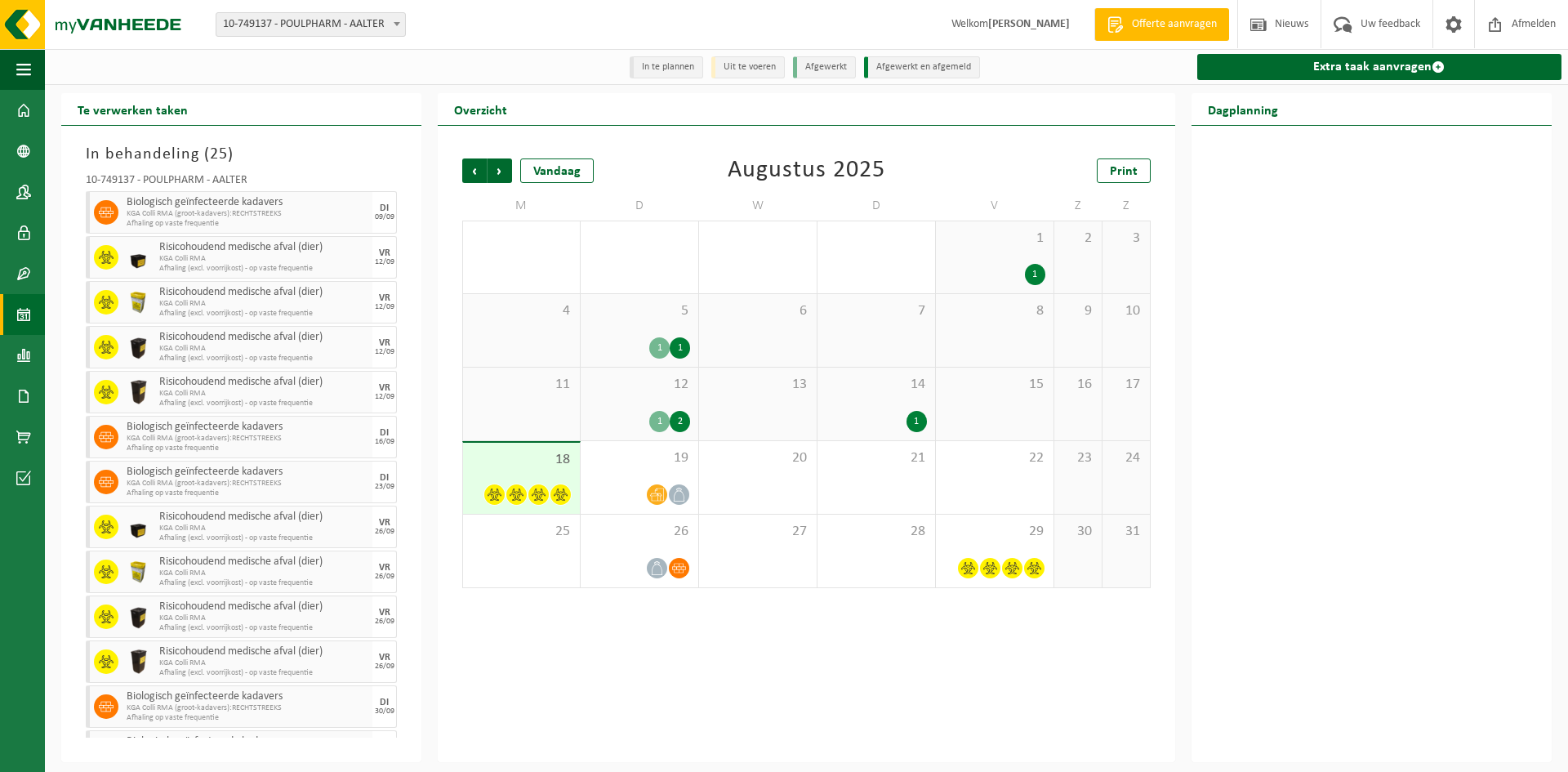
click at [848, 415] on div "1" at bounding box center [876, 421] width 101 height 21
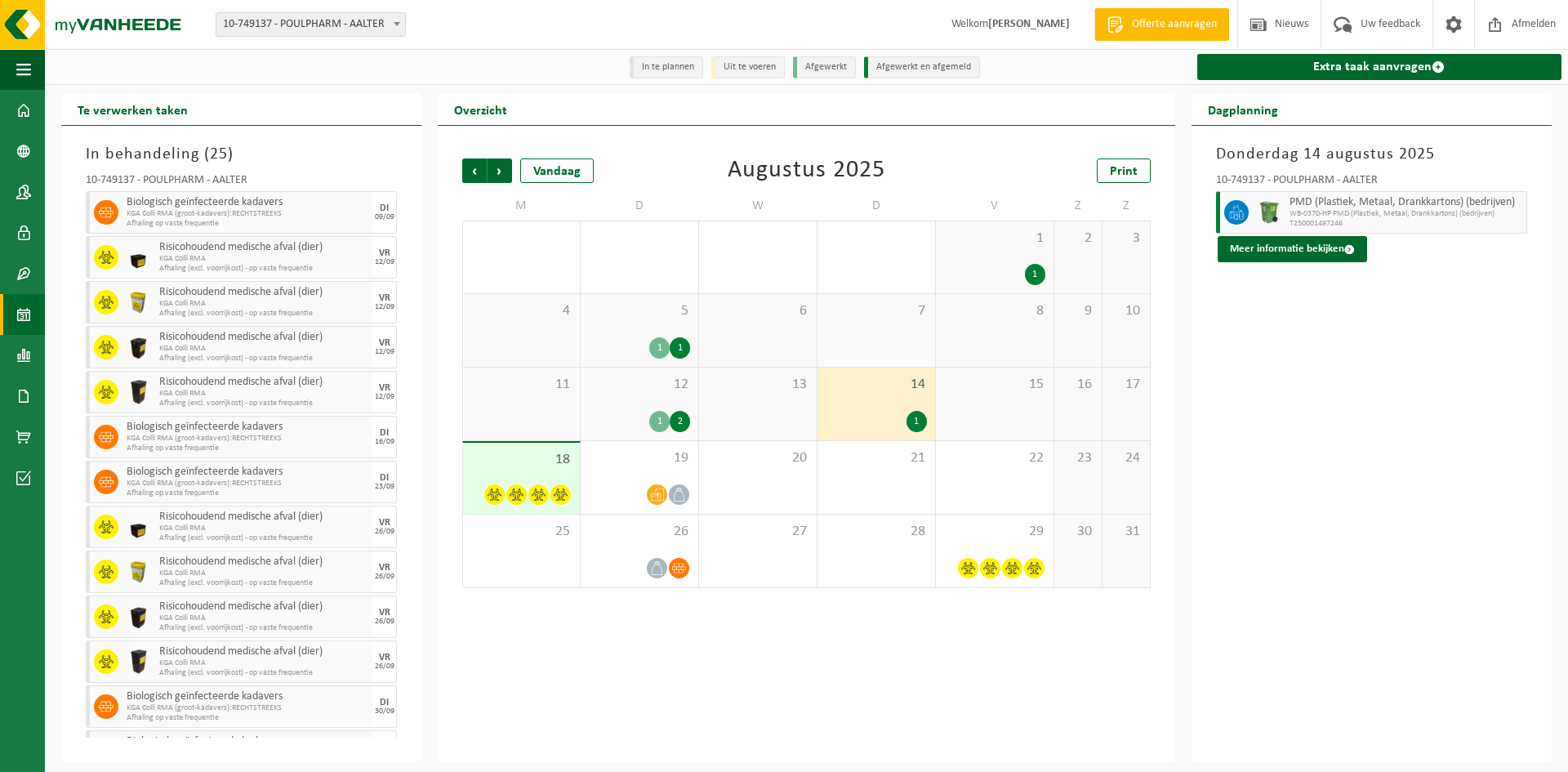
click at [651, 409] on div "12 1 2" at bounding box center [640, 403] width 118 height 72
